Goal: Find contact information: Find contact information

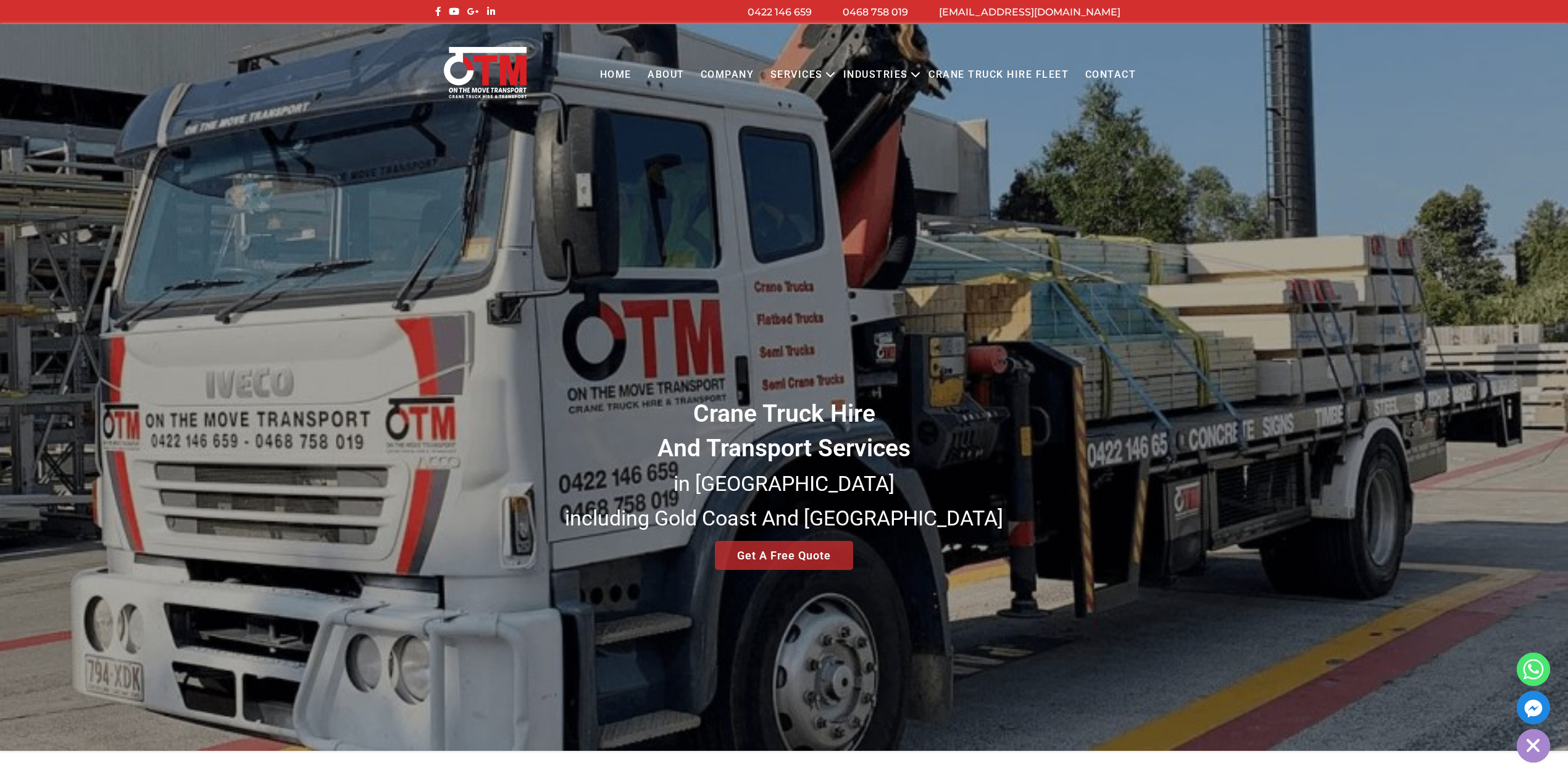
click at [611, 77] on link "Home" at bounding box center [615, 75] width 47 height 34
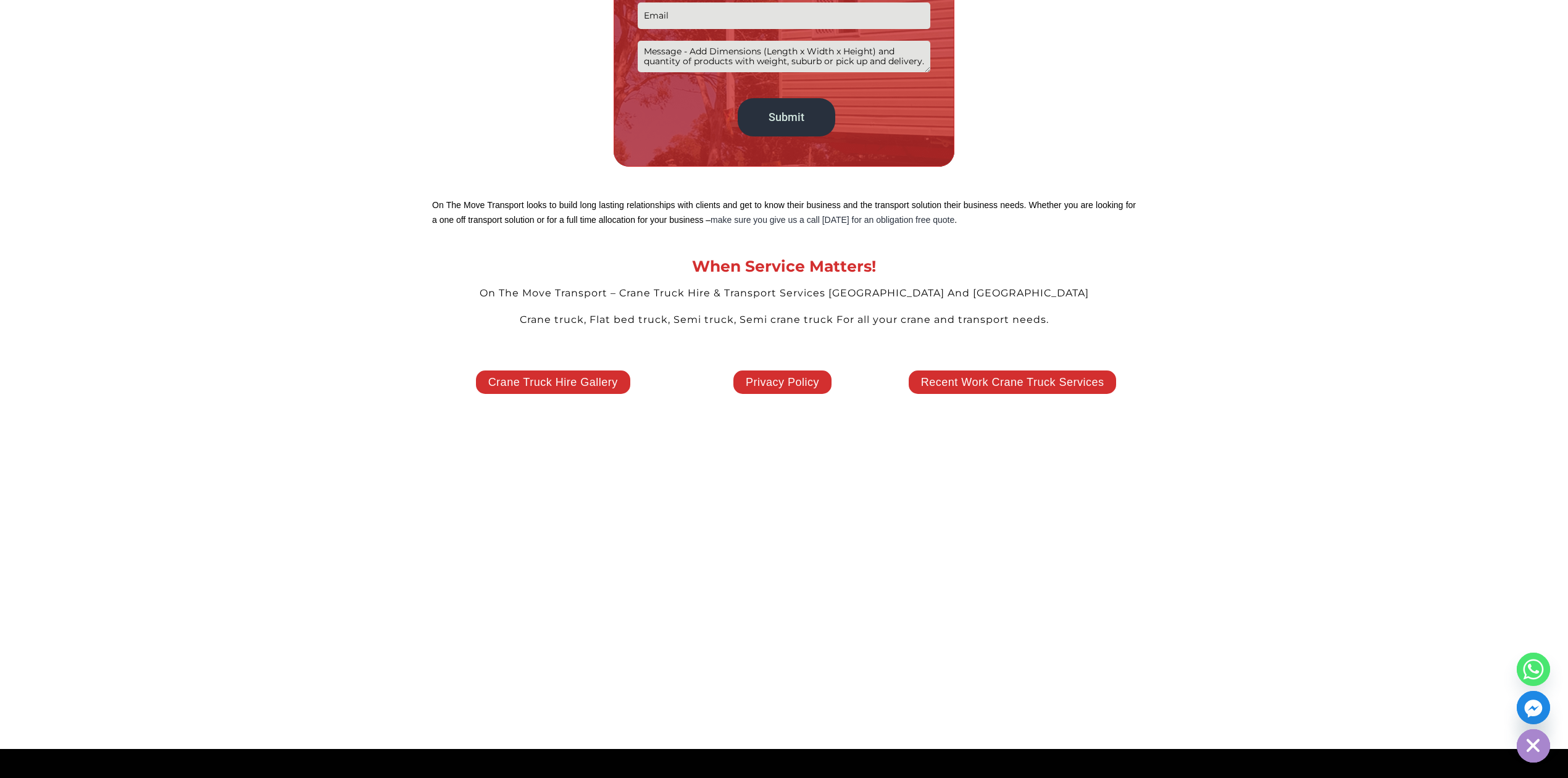
scroll to position [2775, 0]
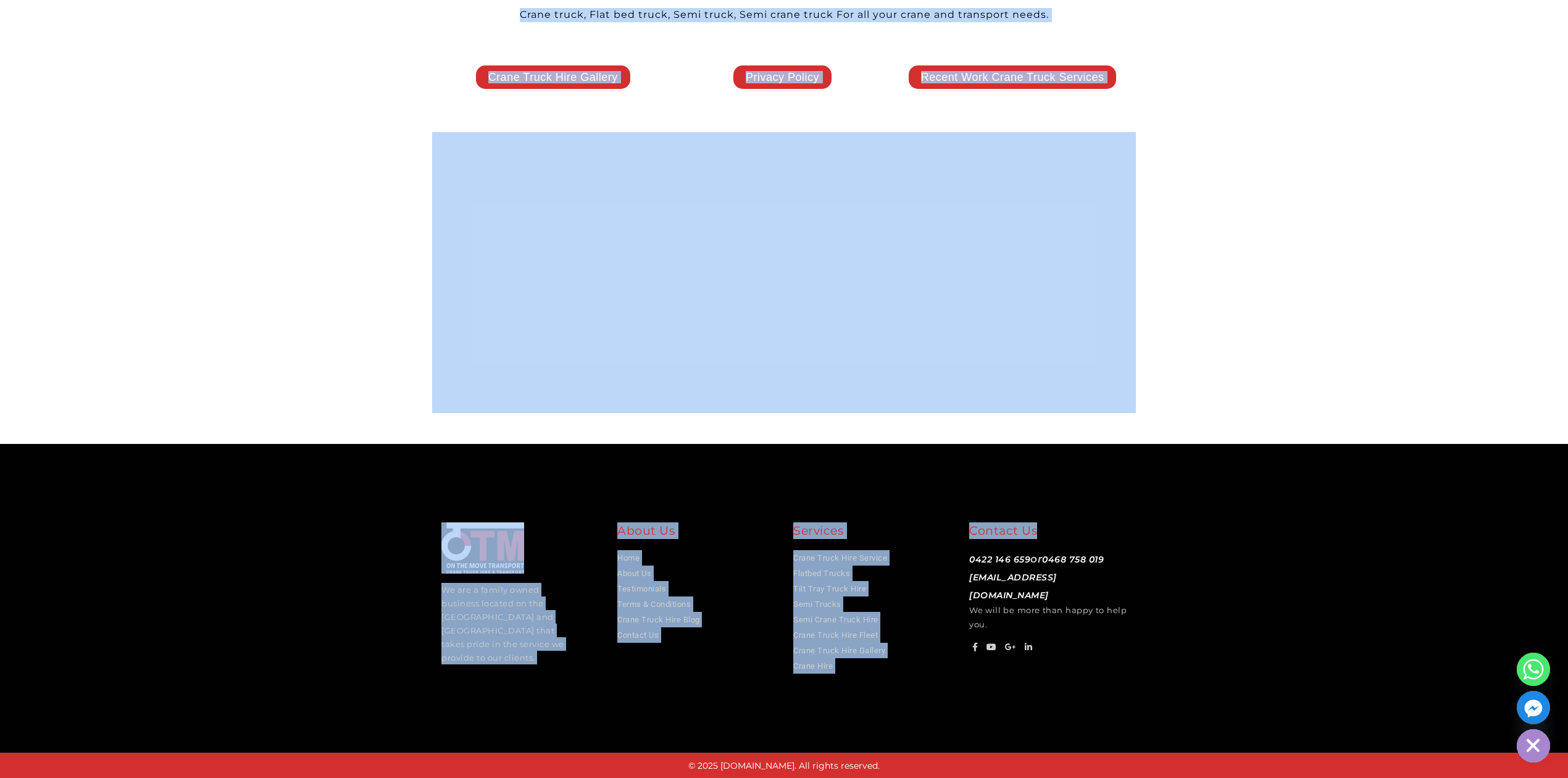
drag, startPoint x: 408, startPoint y: 201, endPoint x: 1219, endPoint y: 485, distance: 859.3
copy body "Lore Ipsum Dol Sitametc Adipisc Elitse Doeiu Tempo Inci & Utlaboree Dolorema Al…"
